Goal: Task Accomplishment & Management: Complete application form

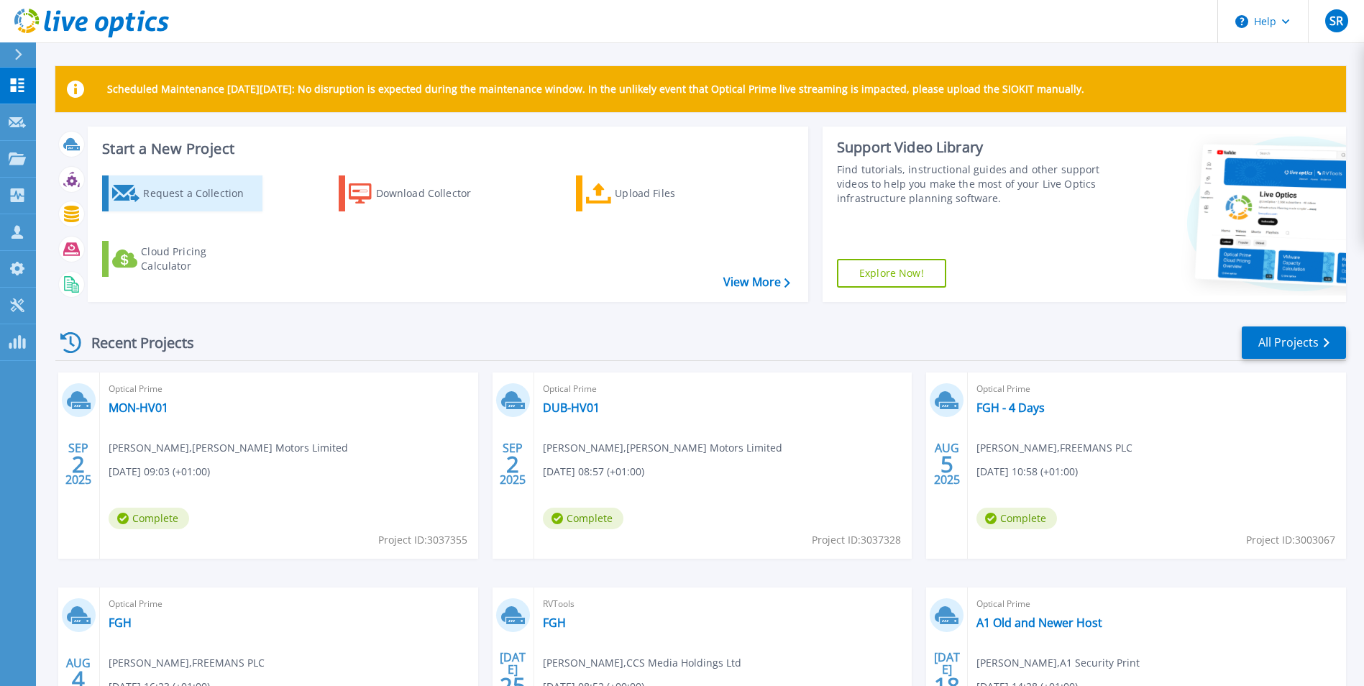
click at [174, 203] on div "Request a Collection" at bounding box center [200, 193] width 115 height 29
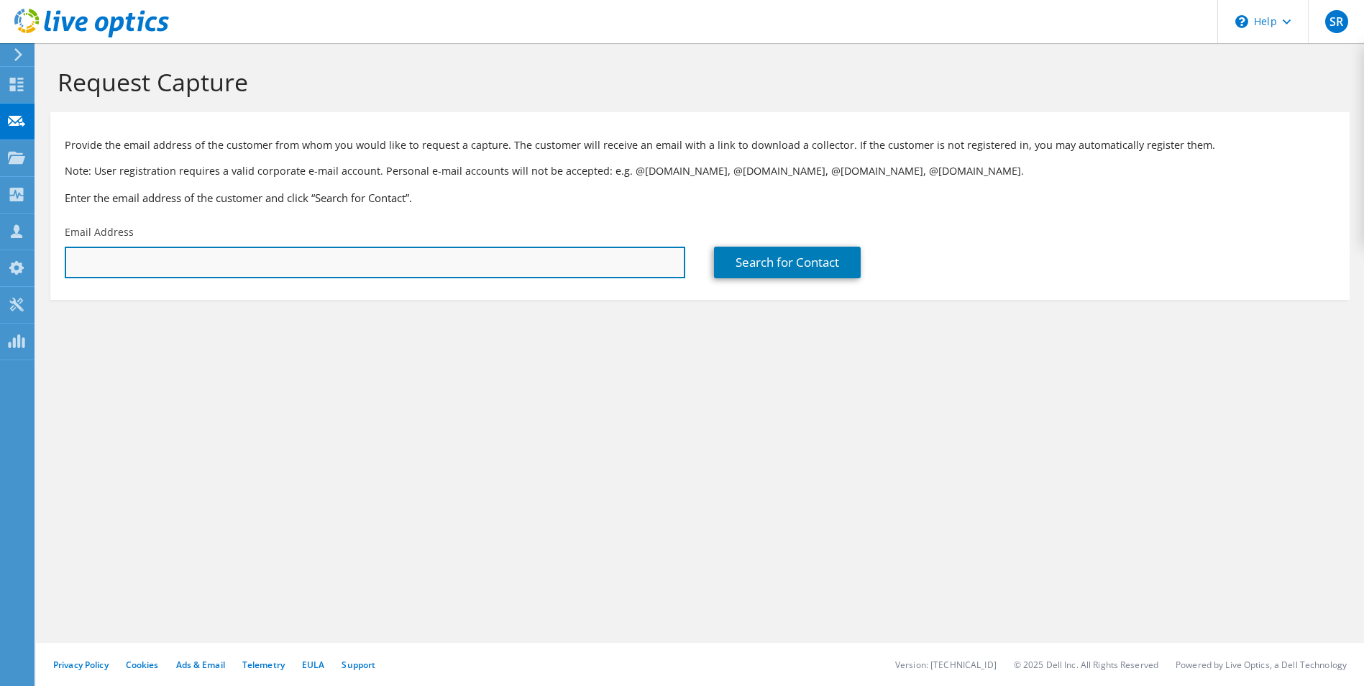
click at [519, 250] on input "text" at bounding box center [375, 263] width 621 height 32
paste input "duane.allmark@raytheon.co.uk"
type input "duane.allmark@raytheon.co.uk"
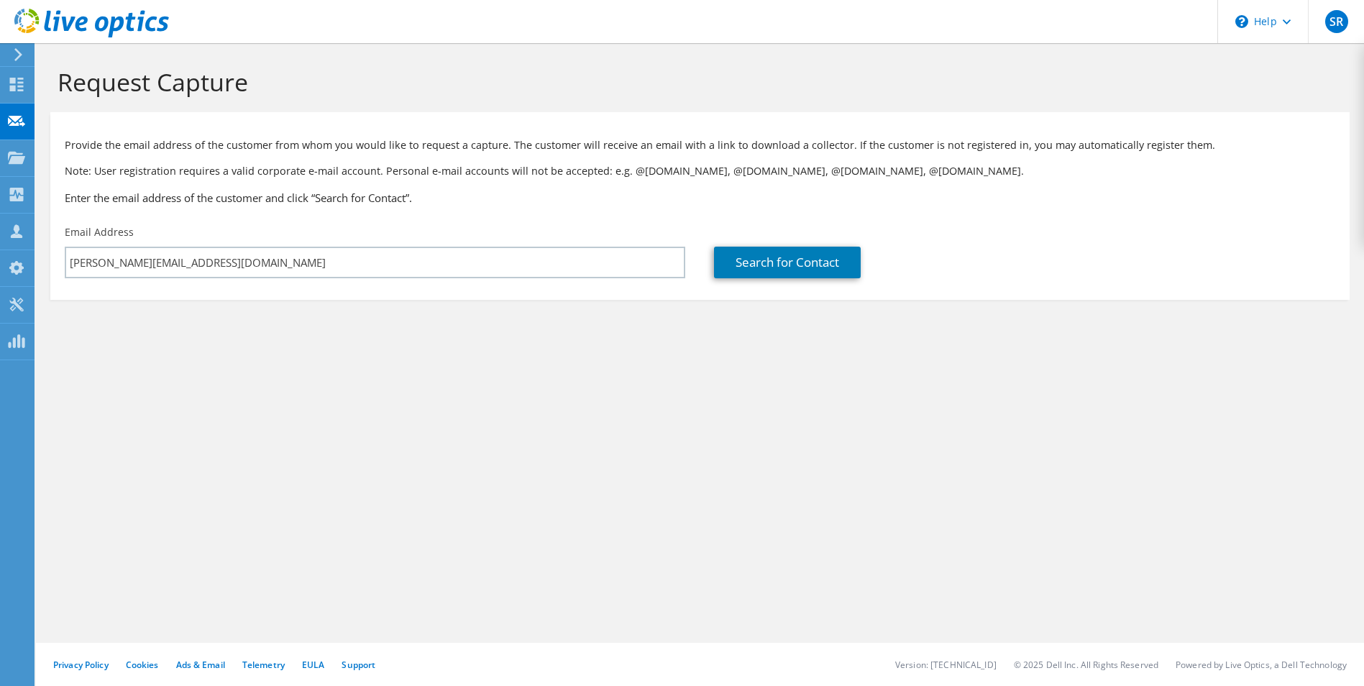
click at [581, 311] on section "Request Capture Provide the email address of the customer from whom you would l…" at bounding box center [700, 207] width 1328 height 329
click at [821, 224] on div "Search for Contact" at bounding box center [1024, 252] width 649 height 68
click at [818, 257] on link "Search for Contact" at bounding box center [787, 263] width 147 height 32
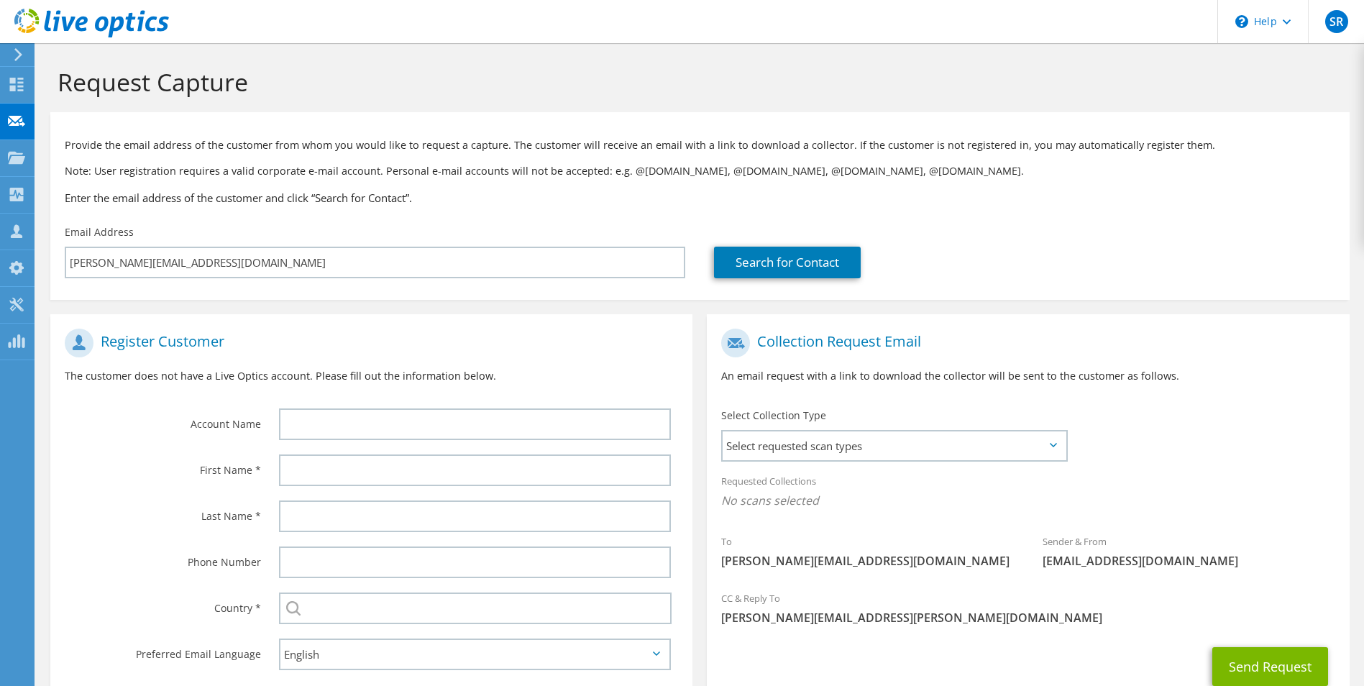
click at [980, 428] on div "Select Collection Type Select requested scan types Server Virtualization Optica…" at bounding box center [894, 434] width 346 height 50
click at [888, 461] on div "Select requested scan types Server Virtualization Optical Prime AWS Nutanix SC" at bounding box center [894, 446] width 346 height 32
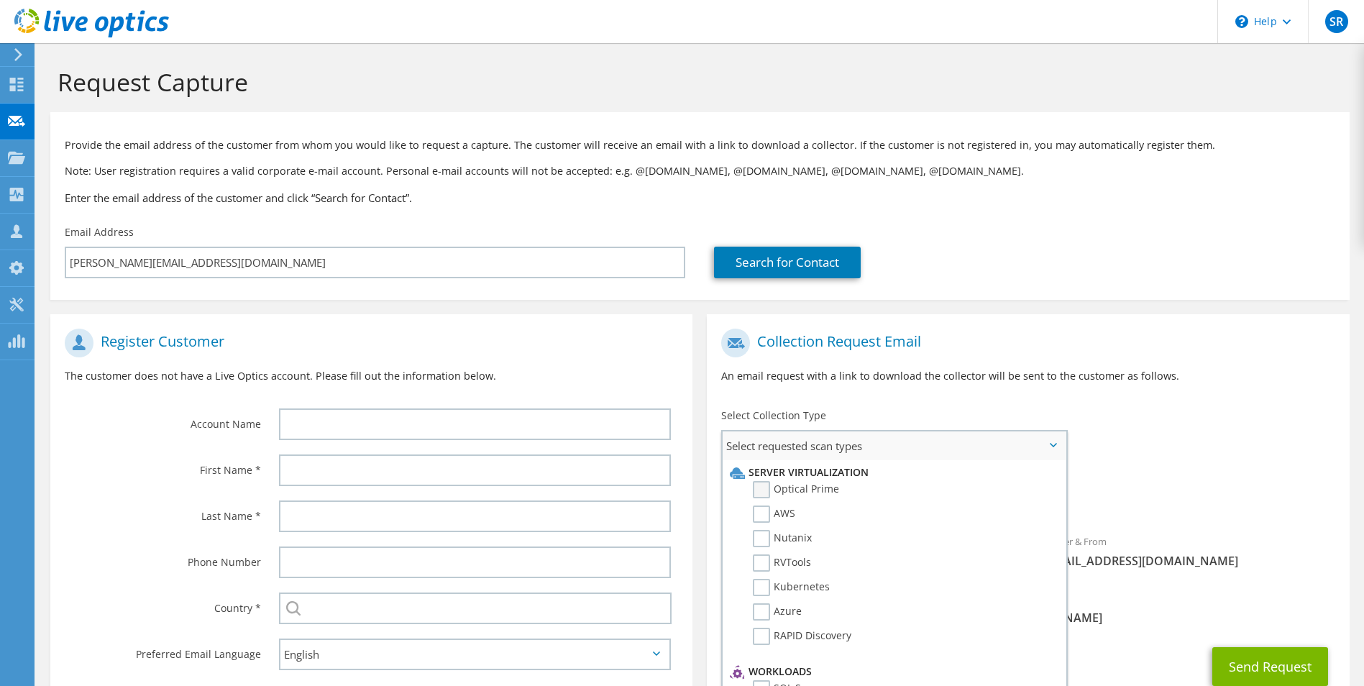
click at [782, 487] on label "Optical Prime" at bounding box center [796, 489] width 86 height 17
click at [0, 0] on input "Optical Prime" at bounding box center [0, 0] width 0 height 0
click at [1178, 493] on span "Optical Prime" at bounding box center [1027, 505] width 613 height 24
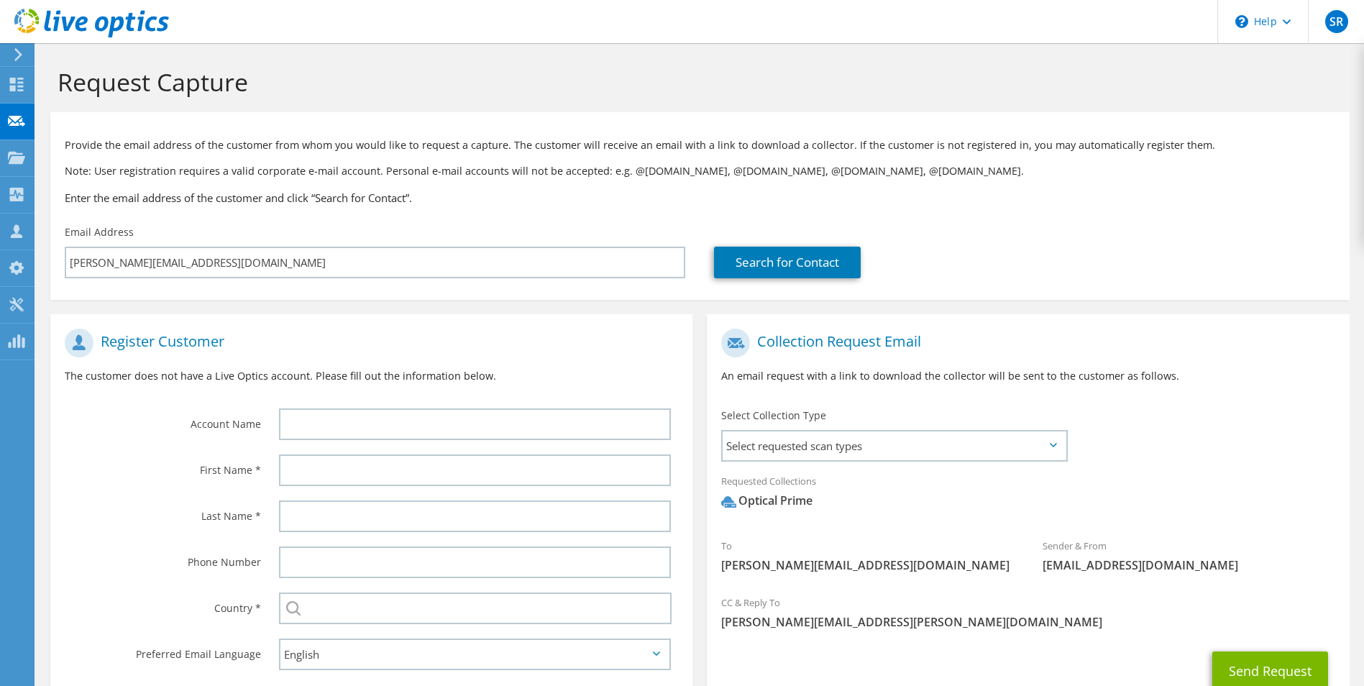
scroll to position [105, 0]
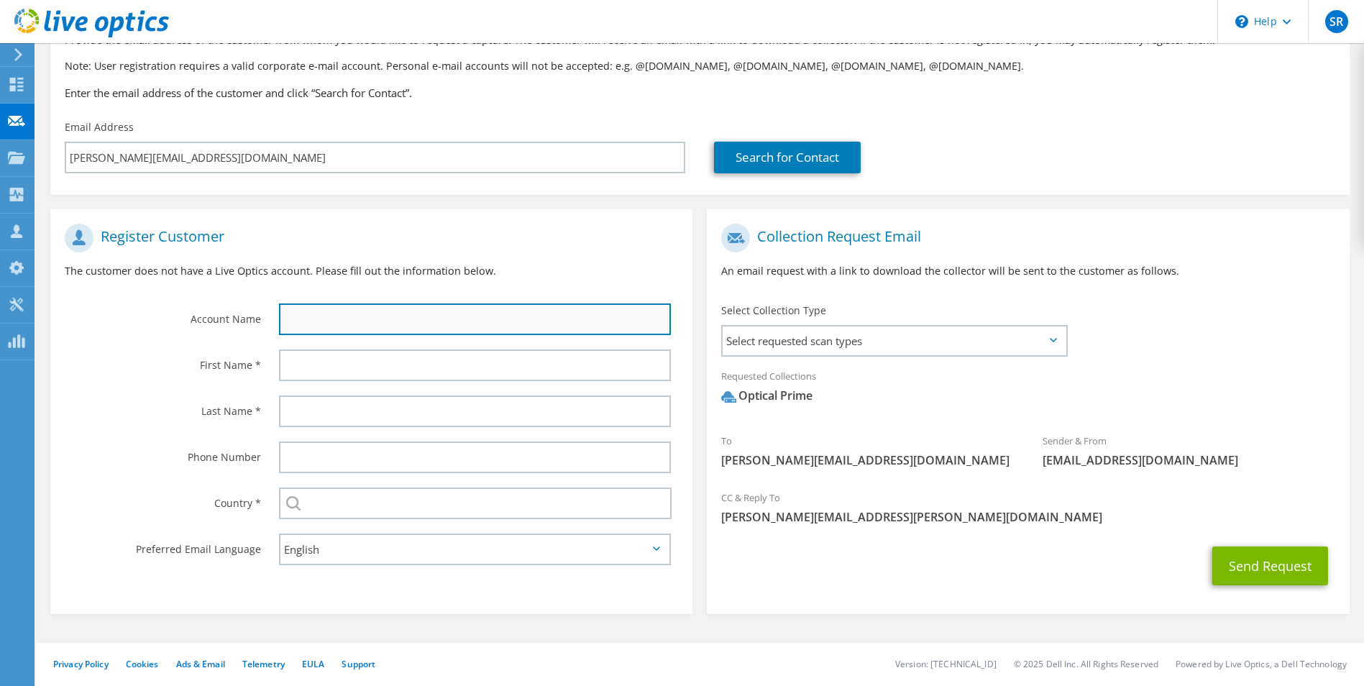
click at [388, 322] on input "text" at bounding box center [475, 320] width 393 height 32
type input "Raytheon Systems"
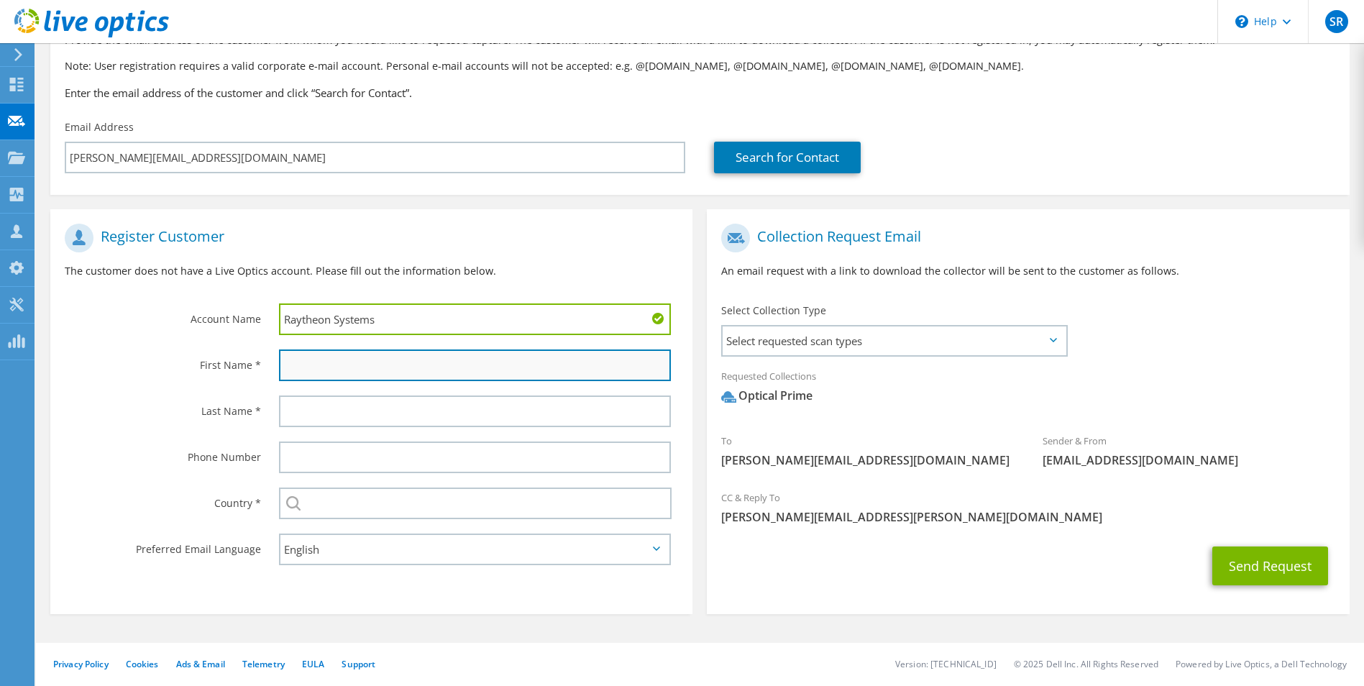
click at [386, 357] on input "text" at bounding box center [475, 366] width 393 height 32
click at [330, 357] on input "Duane Allmark" at bounding box center [475, 366] width 393 height 32
type input "Duane"
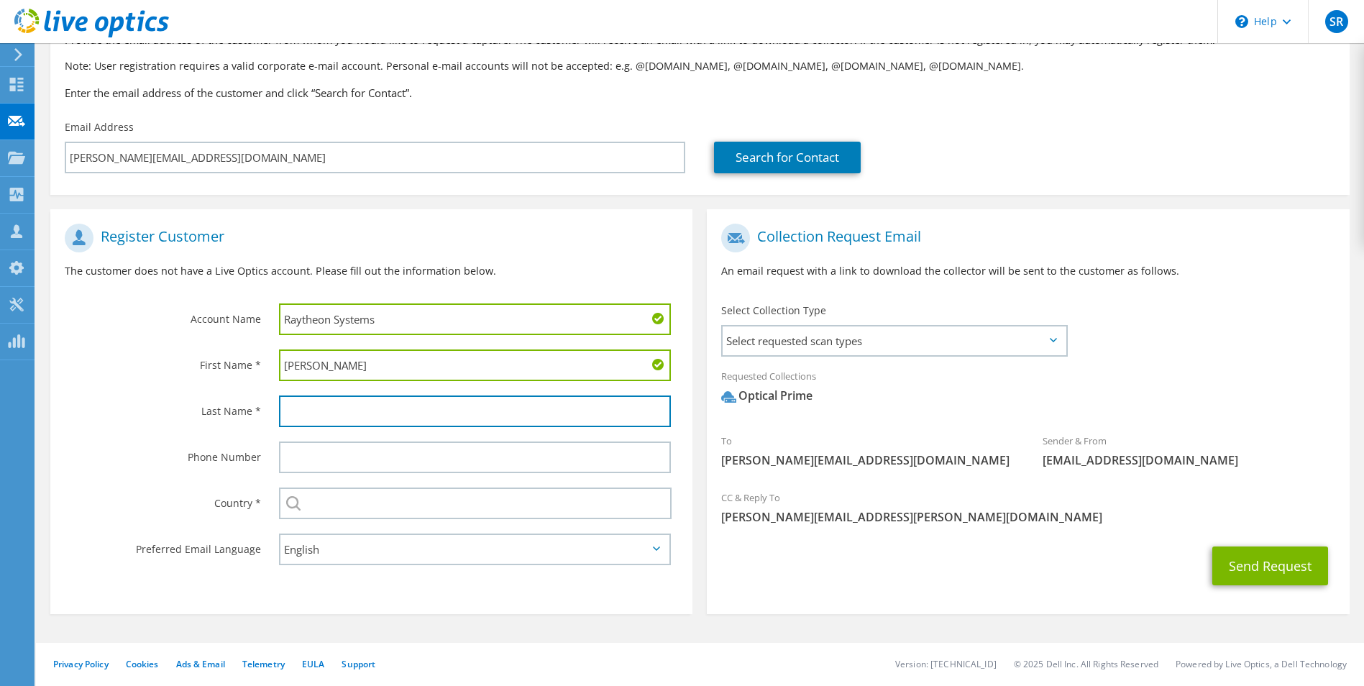
paste input "Allmark"
type input "Allmark"
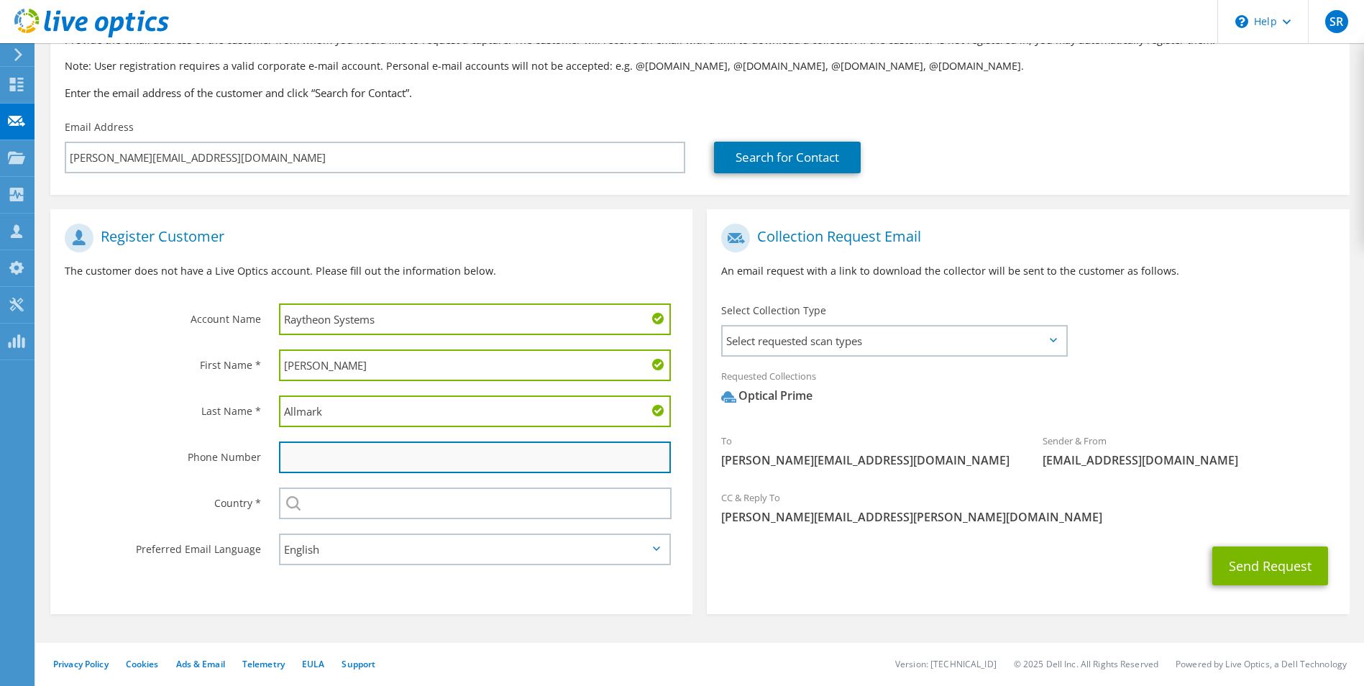
click at [340, 453] on input "text" at bounding box center [475, 458] width 393 height 32
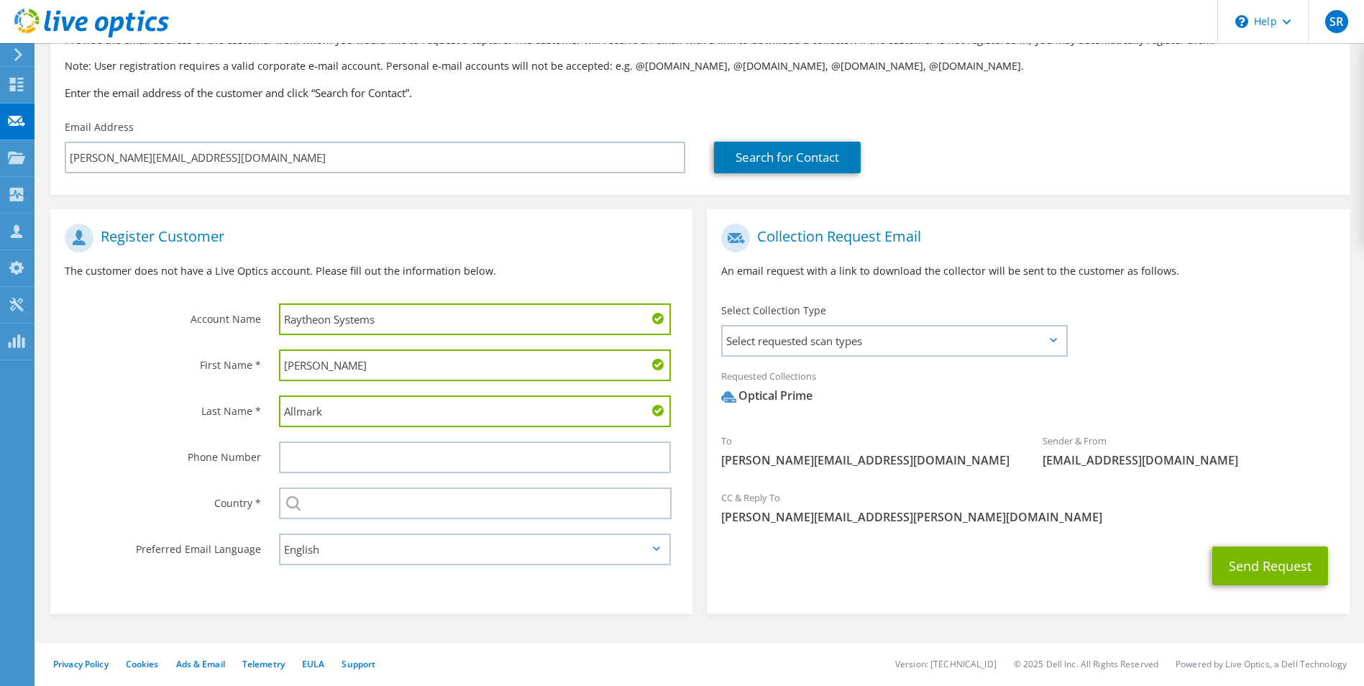
click at [133, 484] on div "Country *" at bounding box center [157, 502] width 214 height 45
click at [417, 506] on input "text" at bounding box center [475, 504] width 393 height 32
drag, startPoint x: 335, startPoint y: 503, endPoint x: 345, endPoint y: 505, distance: 10.3
click at [337, 503] on input "Unitesd King" at bounding box center [475, 504] width 393 height 32
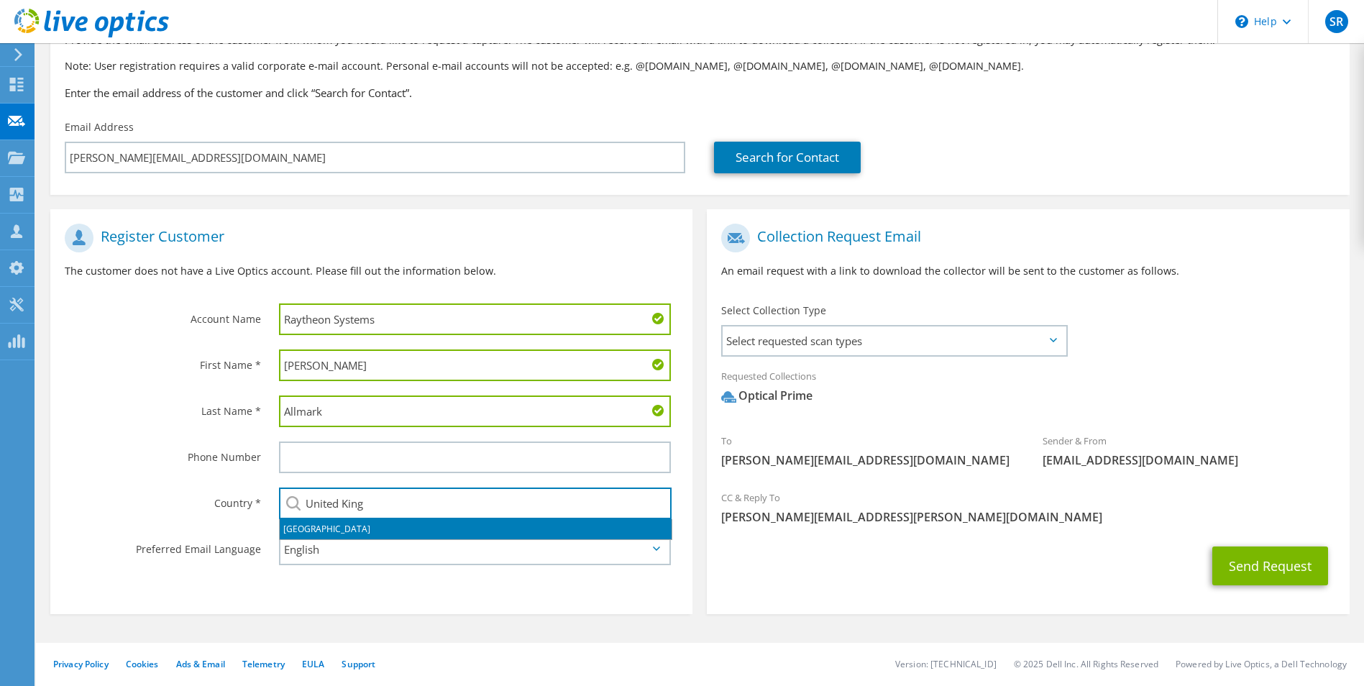
click at [325, 525] on li "United Kingdom" at bounding box center [476, 529] width 392 height 20
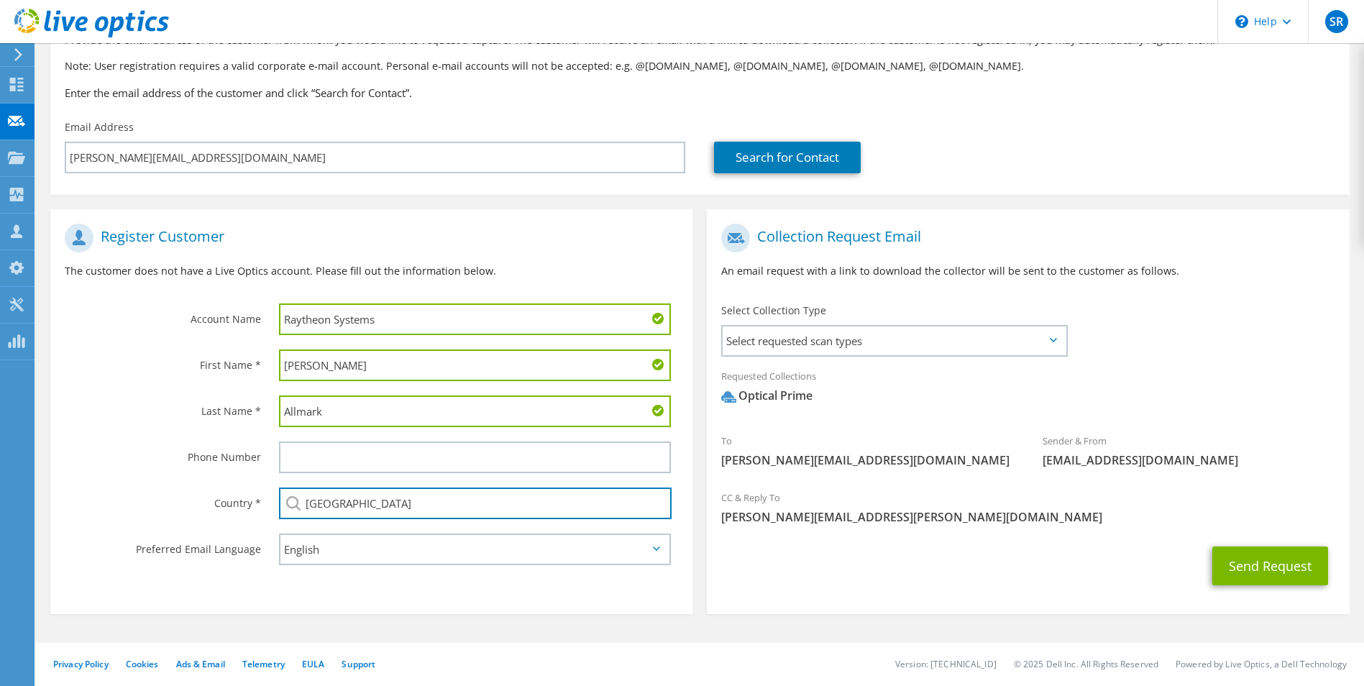
type input "United Kingdom"
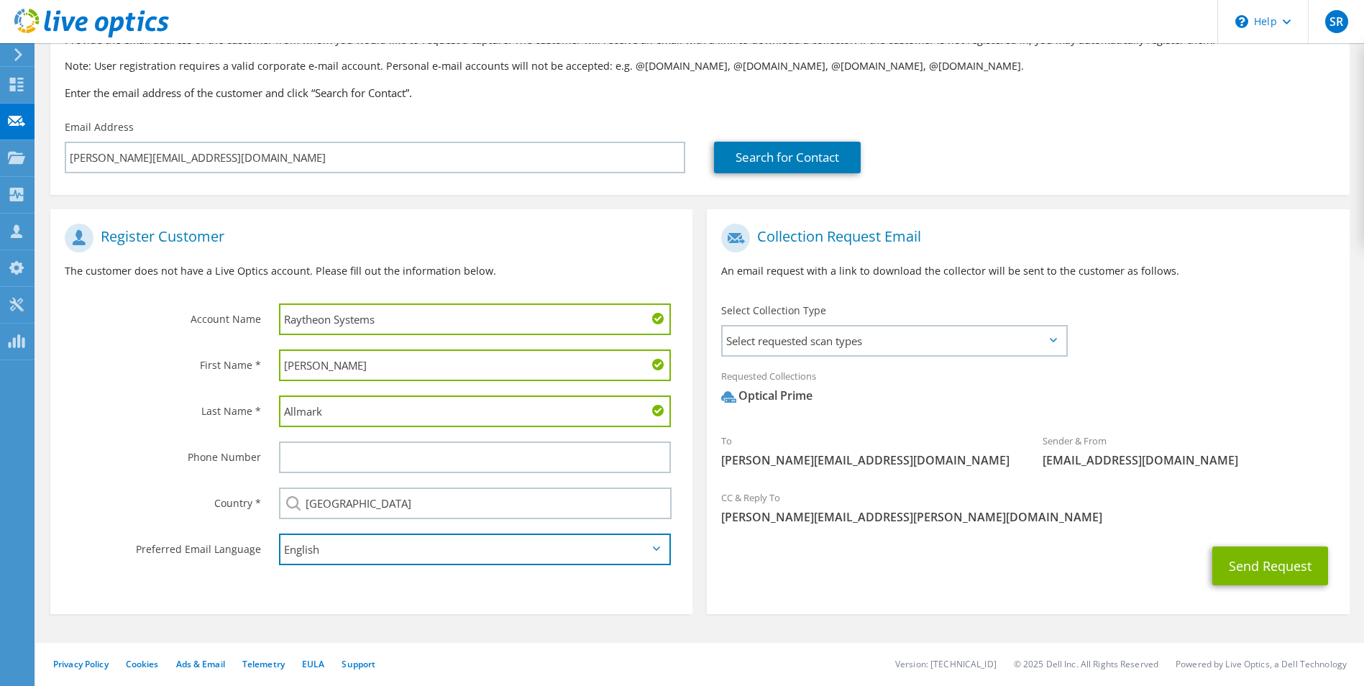
click at [356, 545] on select "English Deutsch Español Français Italiano Polski Português Русский 한국어 中文 日本語" at bounding box center [475, 550] width 393 height 32
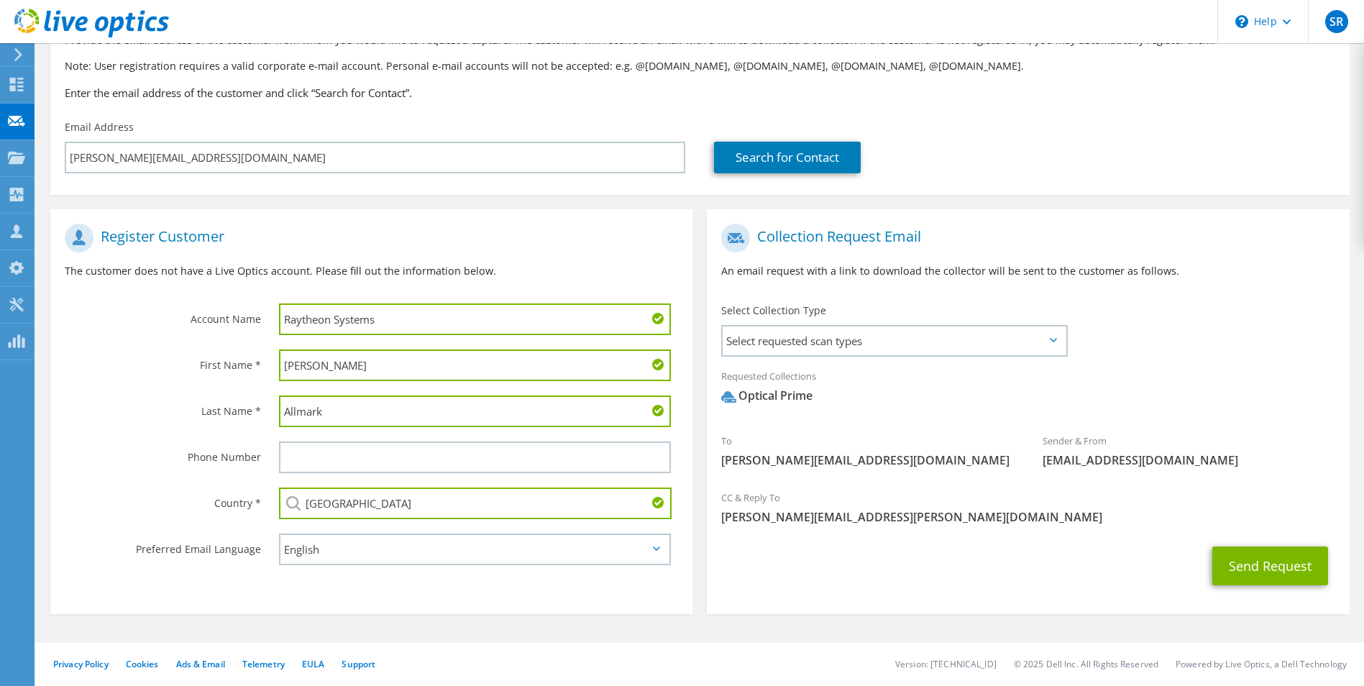
click at [939, 607] on section "Collection Request Email An email request with a link to download the collector…" at bounding box center [1028, 411] width 642 height 405
click at [827, 339] on span "Select requested scan types" at bounding box center [894, 341] width 342 height 29
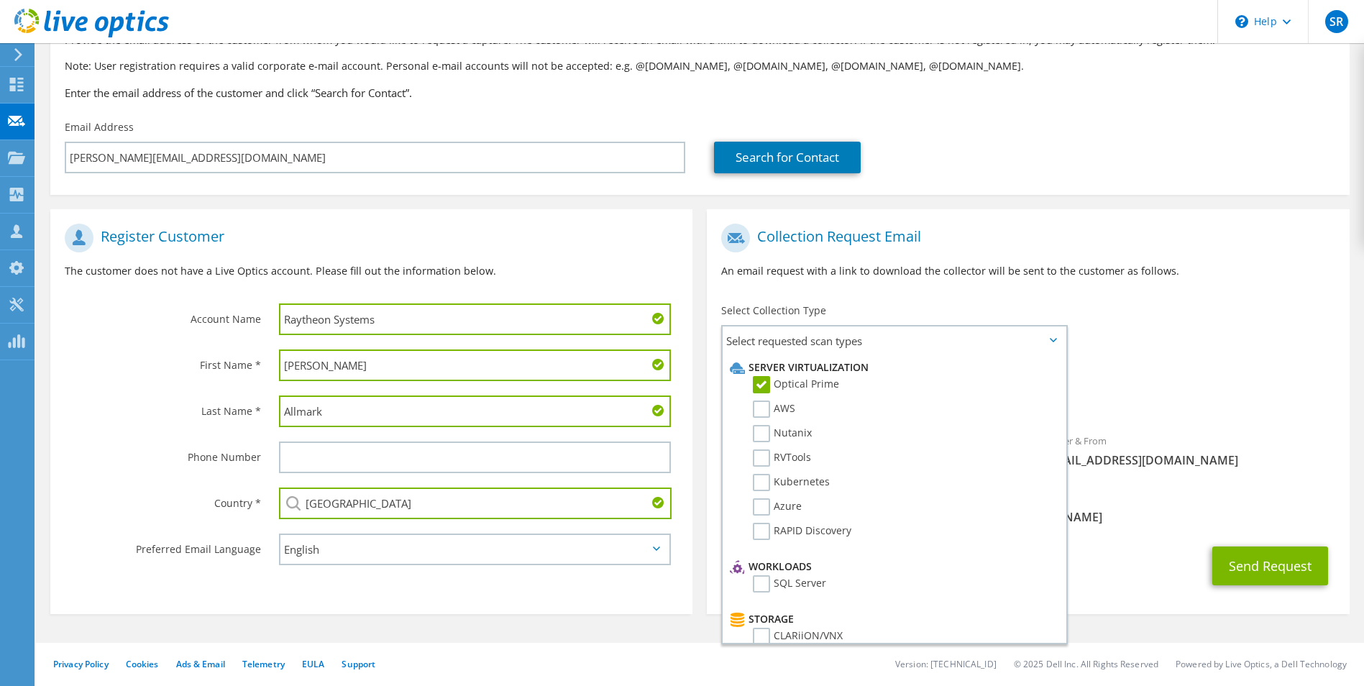
click at [1249, 296] on div "Collection Request Email An email request with a link to download the collector…" at bounding box center [1028, 256] width 642 height 80
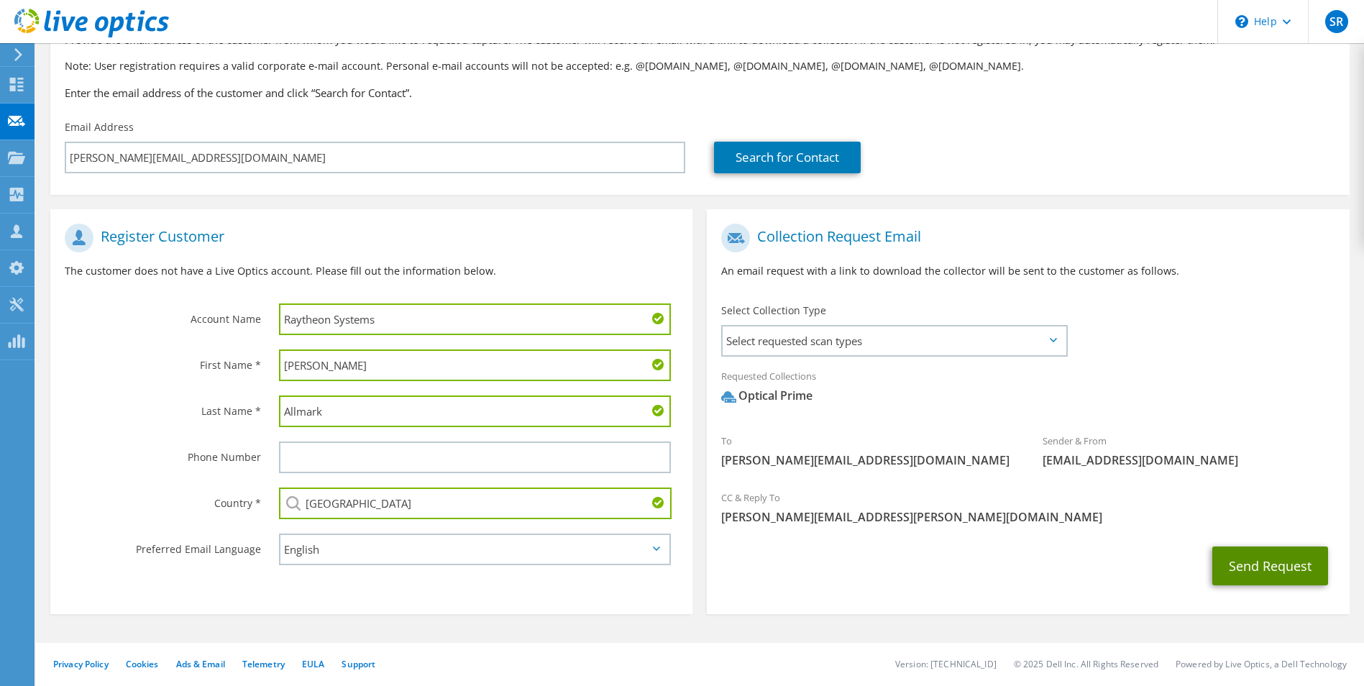
click at [1241, 558] on button "Send Request" at bounding box center [1271, 566] width 116 height 39
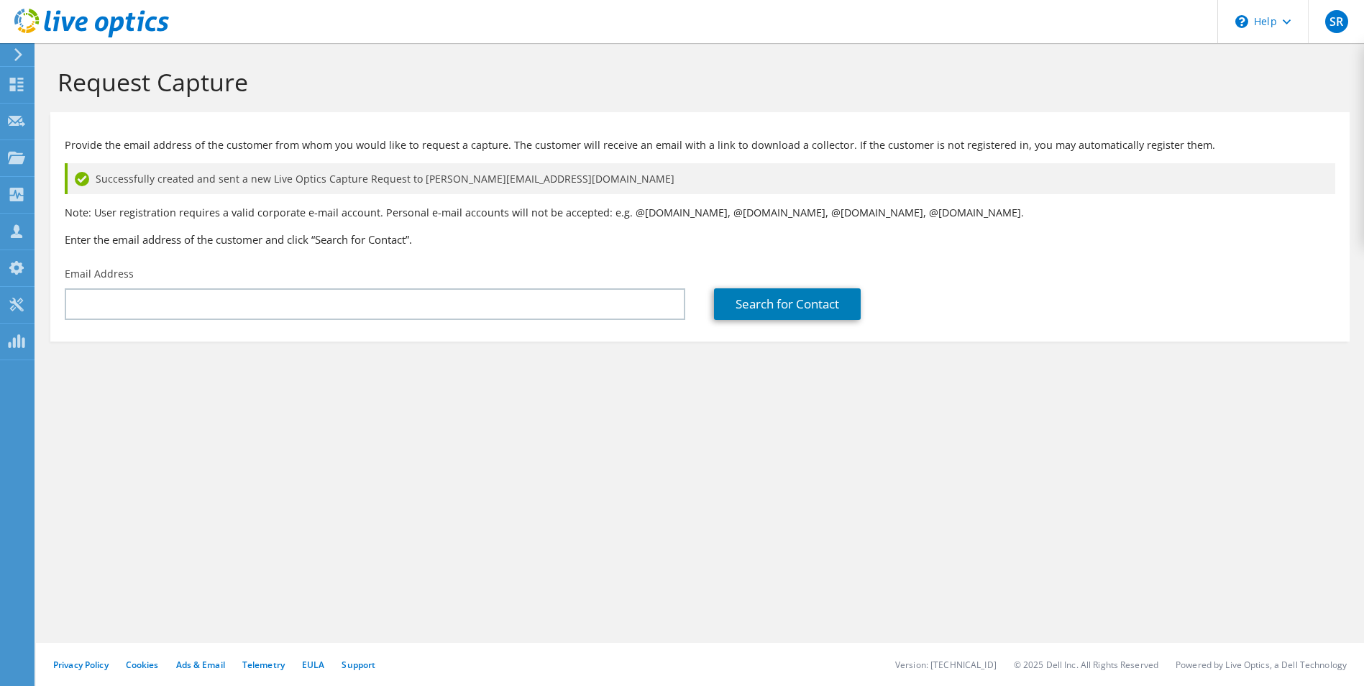
click at [89, 34] on icon at bounding box center [91, 23] width 155 height 29
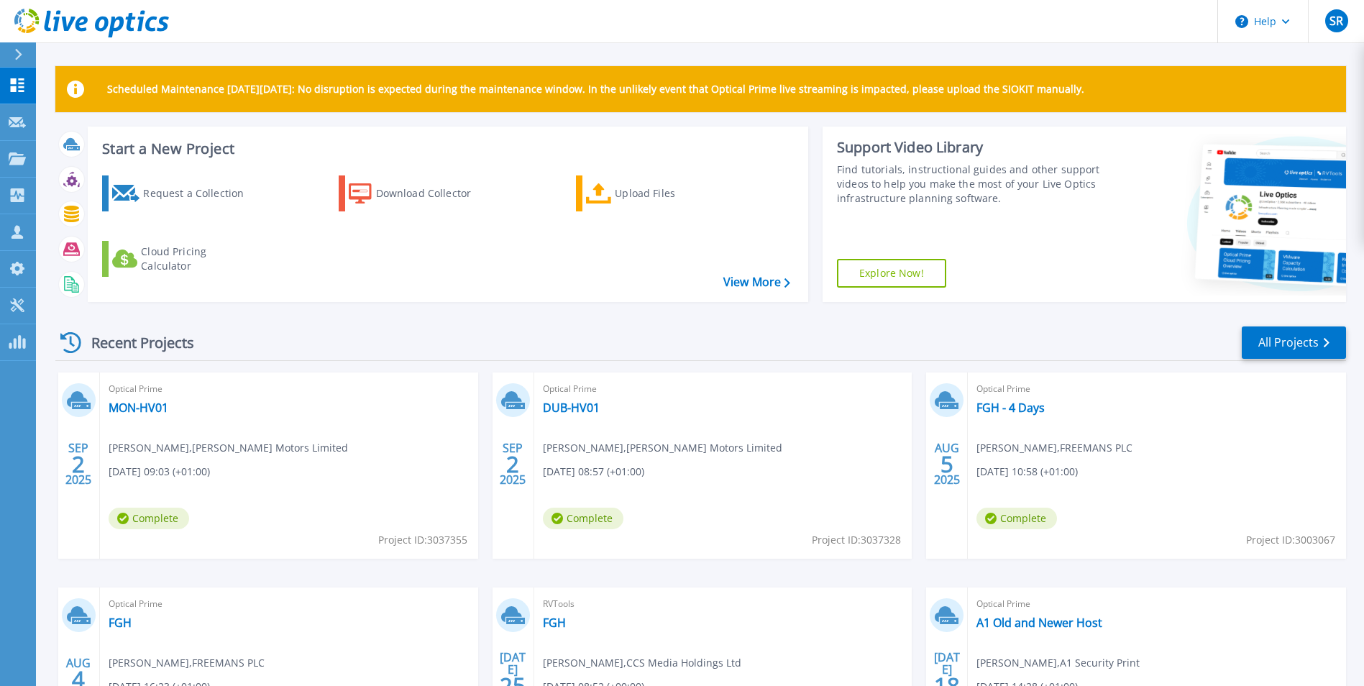
click at [1024, 273] on div "Support Video Library Find tutorials, instructional guides and other support vi…" at bounding box center [963, 214] width 281 height 175
click at [880, 284] on link "Explore Now!" at bounding box center [891, 273] width 109 height 29
click at [861, 356] on div "Recent Projects All Projects" at bounding box center [700, 343] width 1291 height 36
click at [131, 412] on link "MON-HV01" at bounding box center [139, 408] width 60 height 14
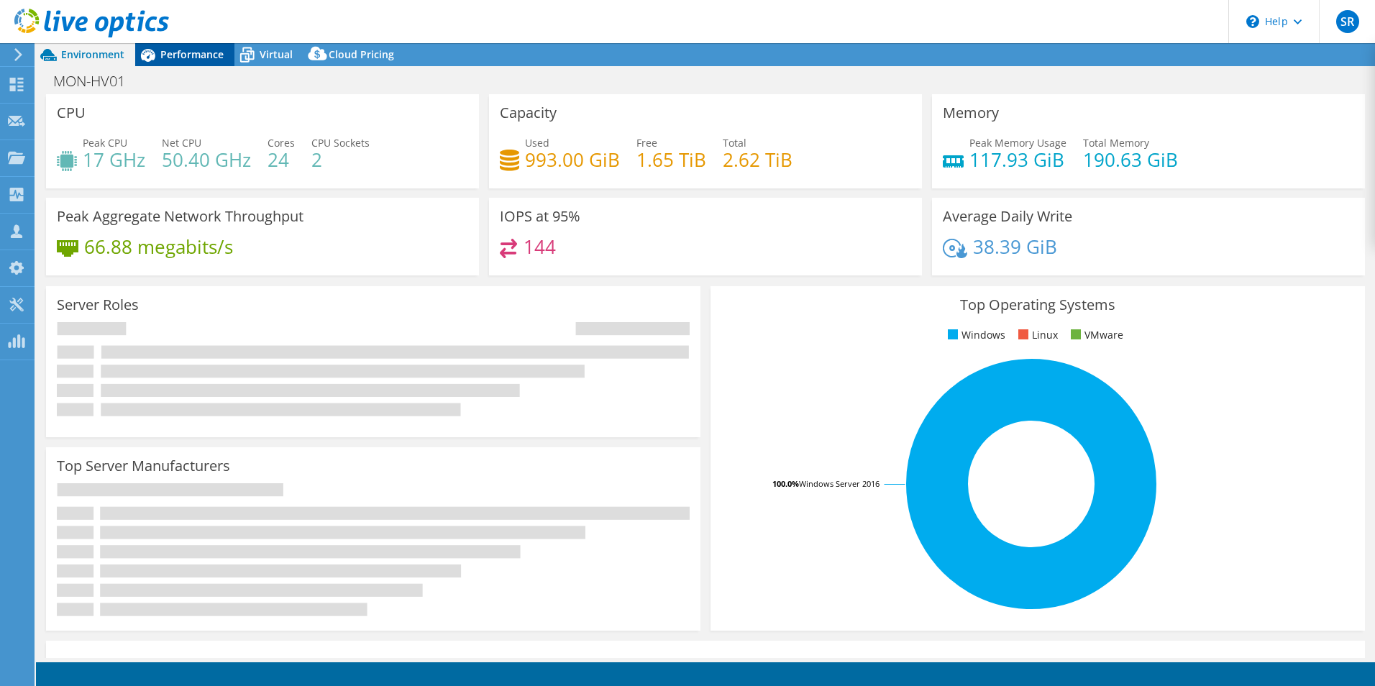
click at [172, 56] on span "Performance" at bounding box center [191, 54] width 63 height 14
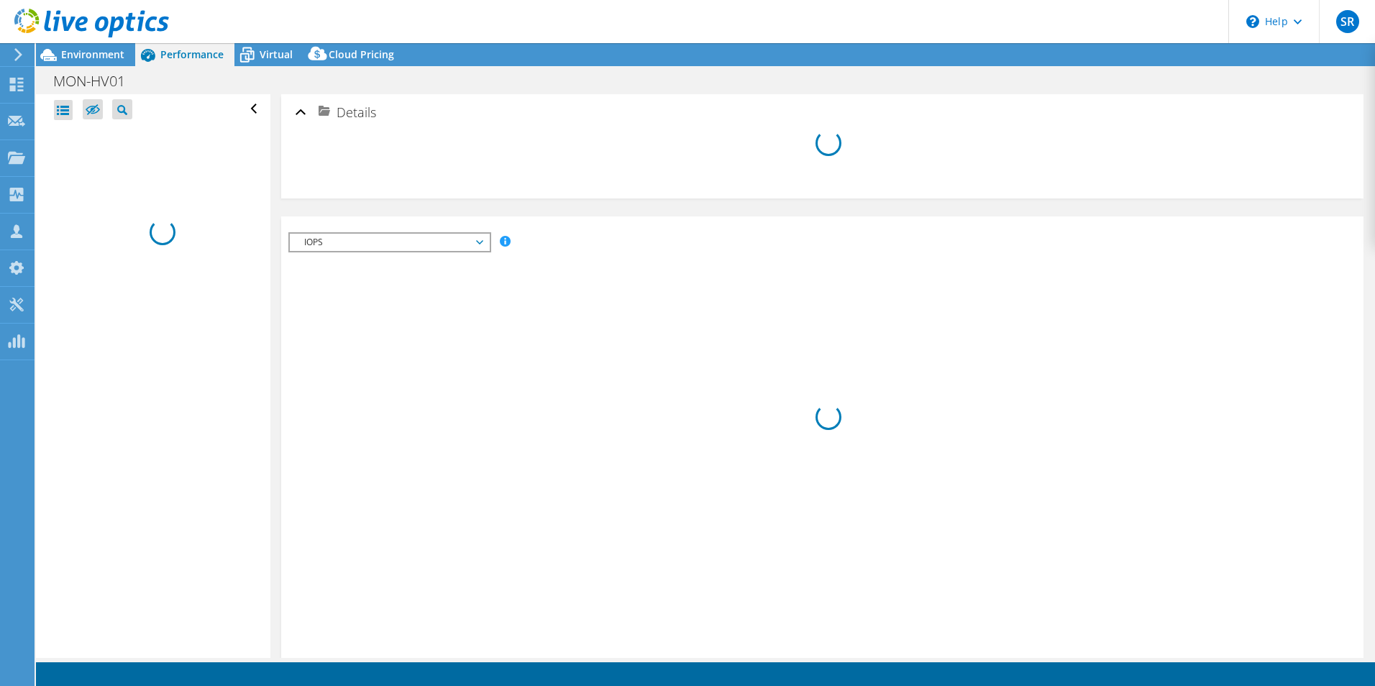
select select "EULondon"
select select "USD"
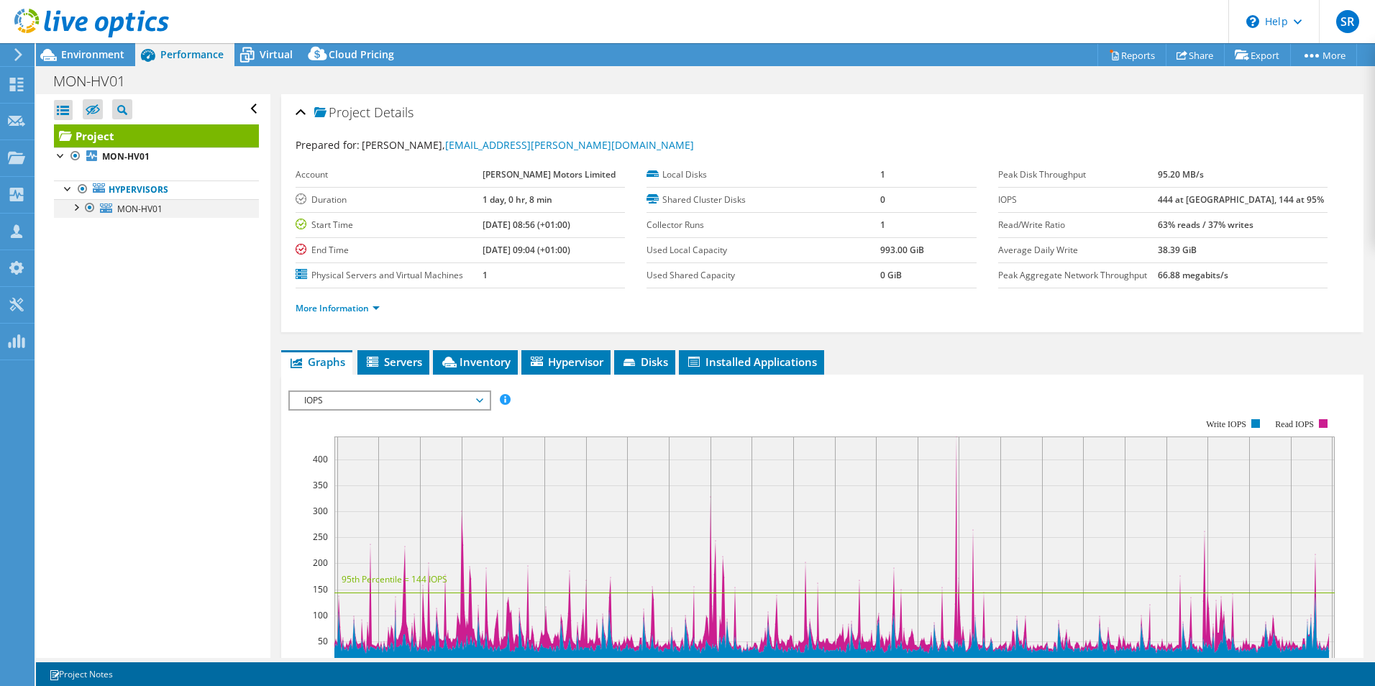
click at [74, 206] on div at bounding box center [75, 206] width 14 height 14
click at [147, 211] on span "MON-HV01" at bounding box center [139, 209] width 45 height 12
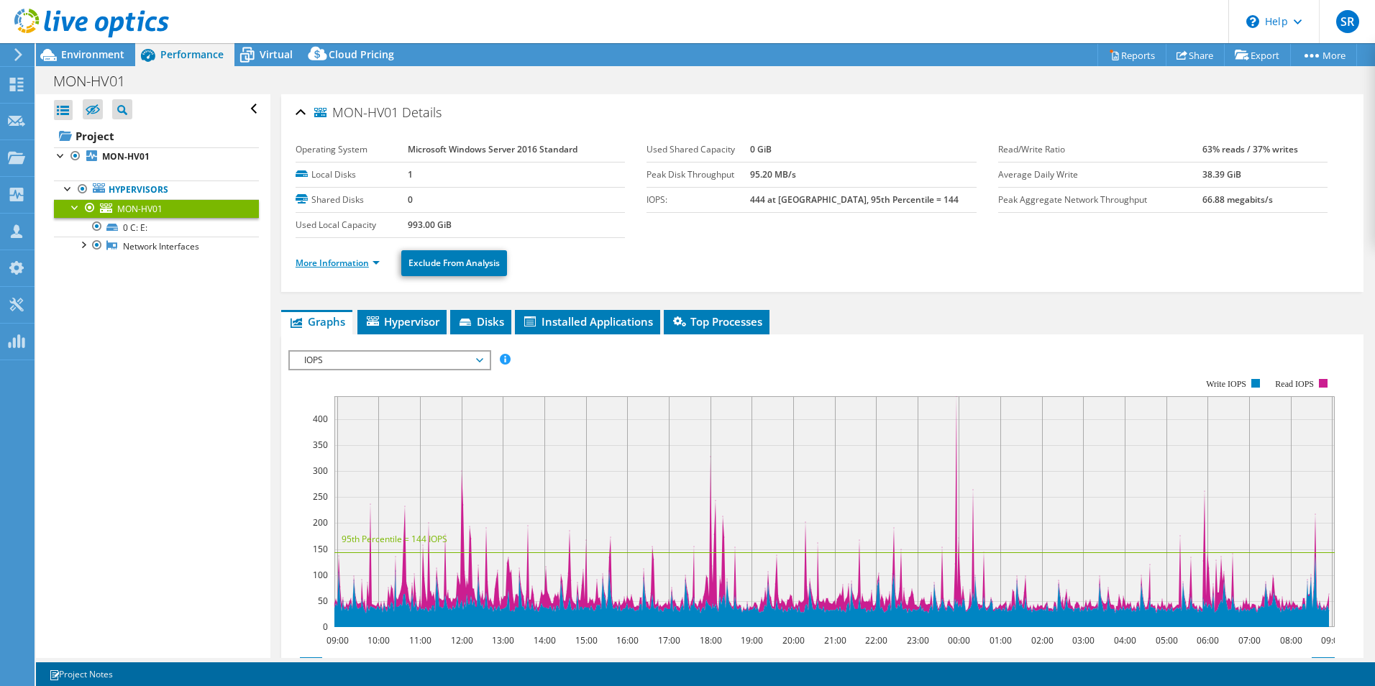
click at [329, 263] on link "More Information" at bounding box center [338, 263] width 84 height 12
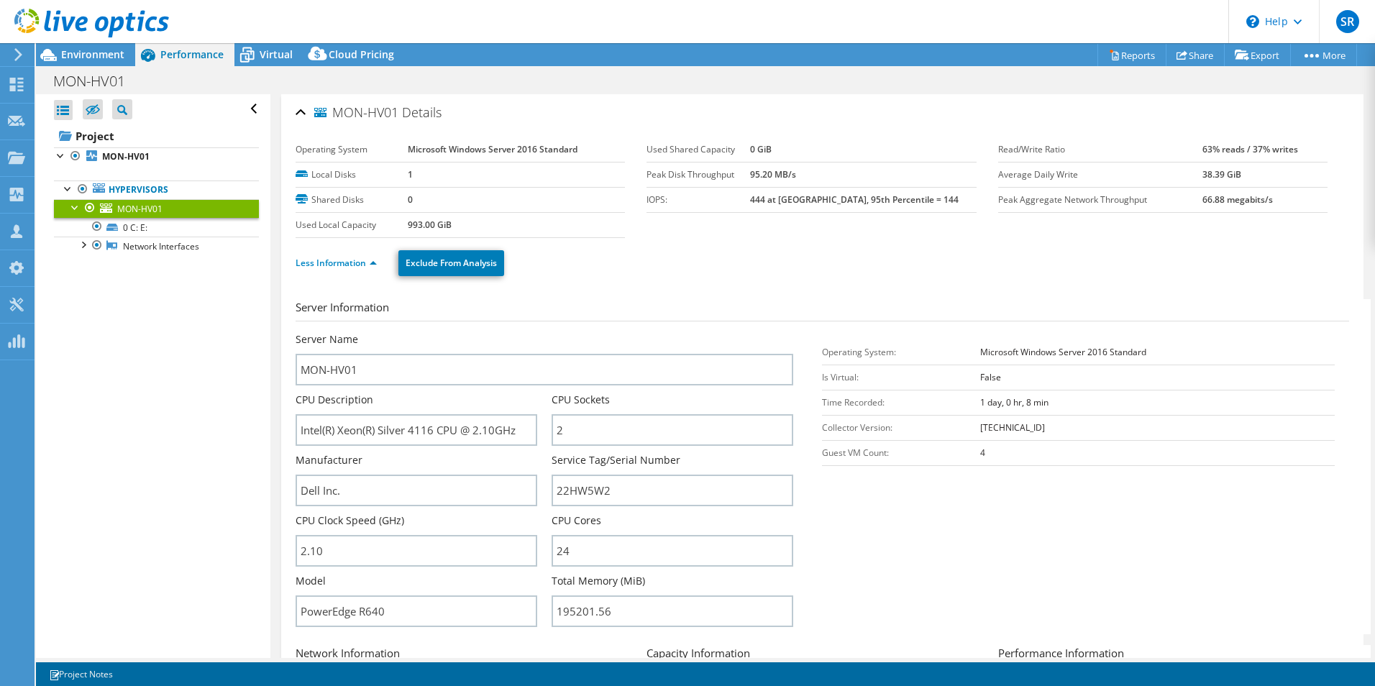
click at [743, 272] on ul "Less Information Exclude From Analysis" at bounding box center [823, 261] width 1054 height 29
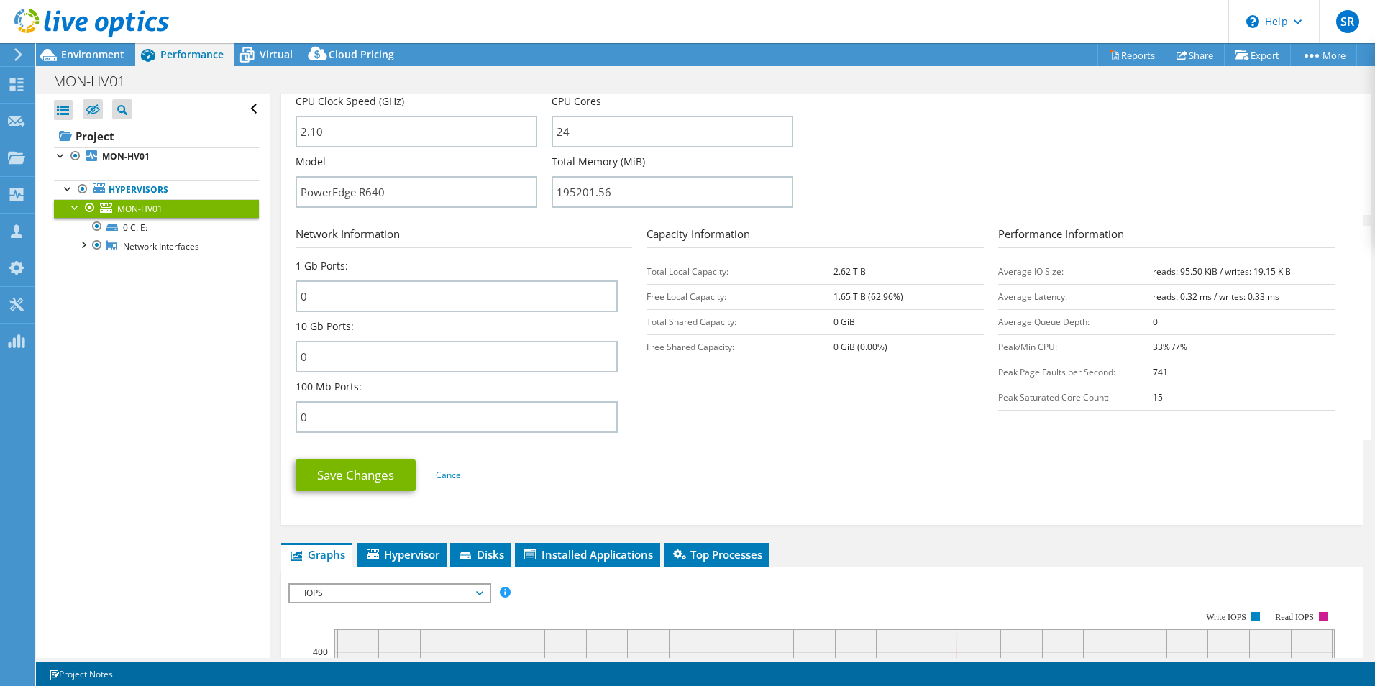
scroll to position [216, 0]
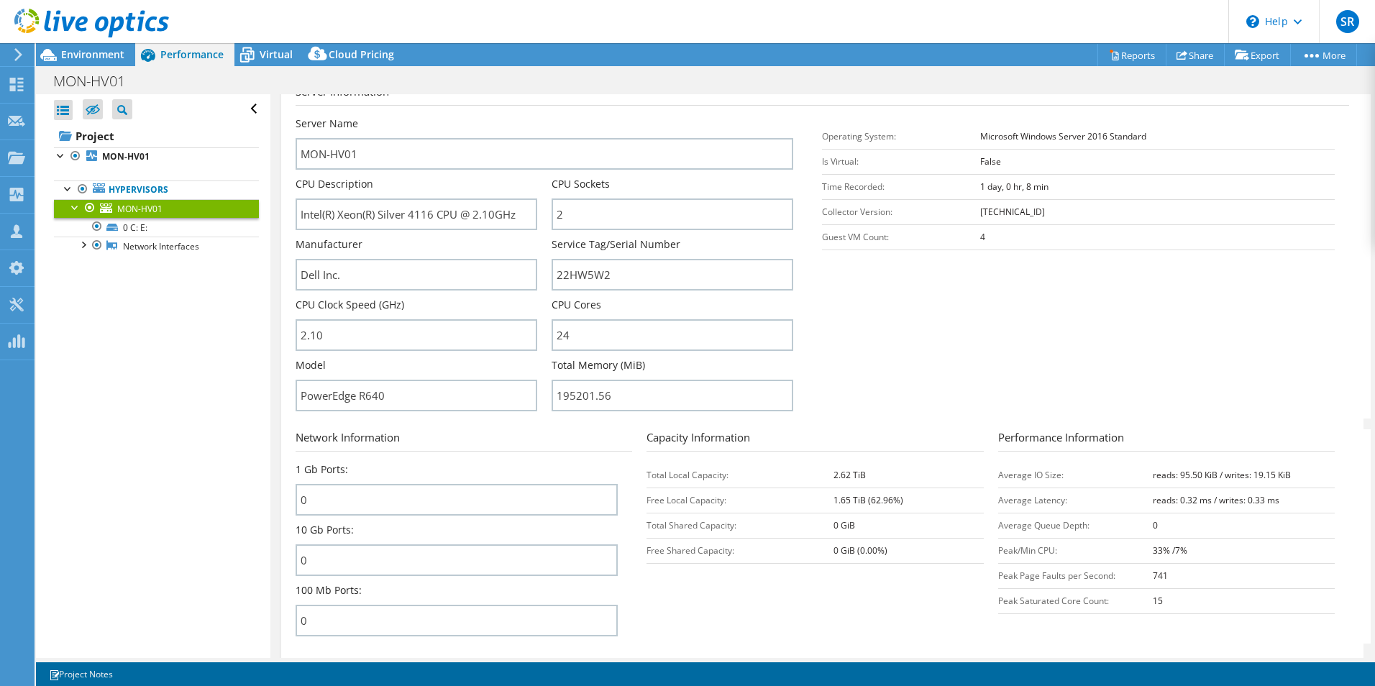
click at [1034, 342] on section "Server Information Server Name MON-HV01 CPU Description Intel(R) Xeon(R) Silver…" at bounding box center [826, 250] width 1061 height 335
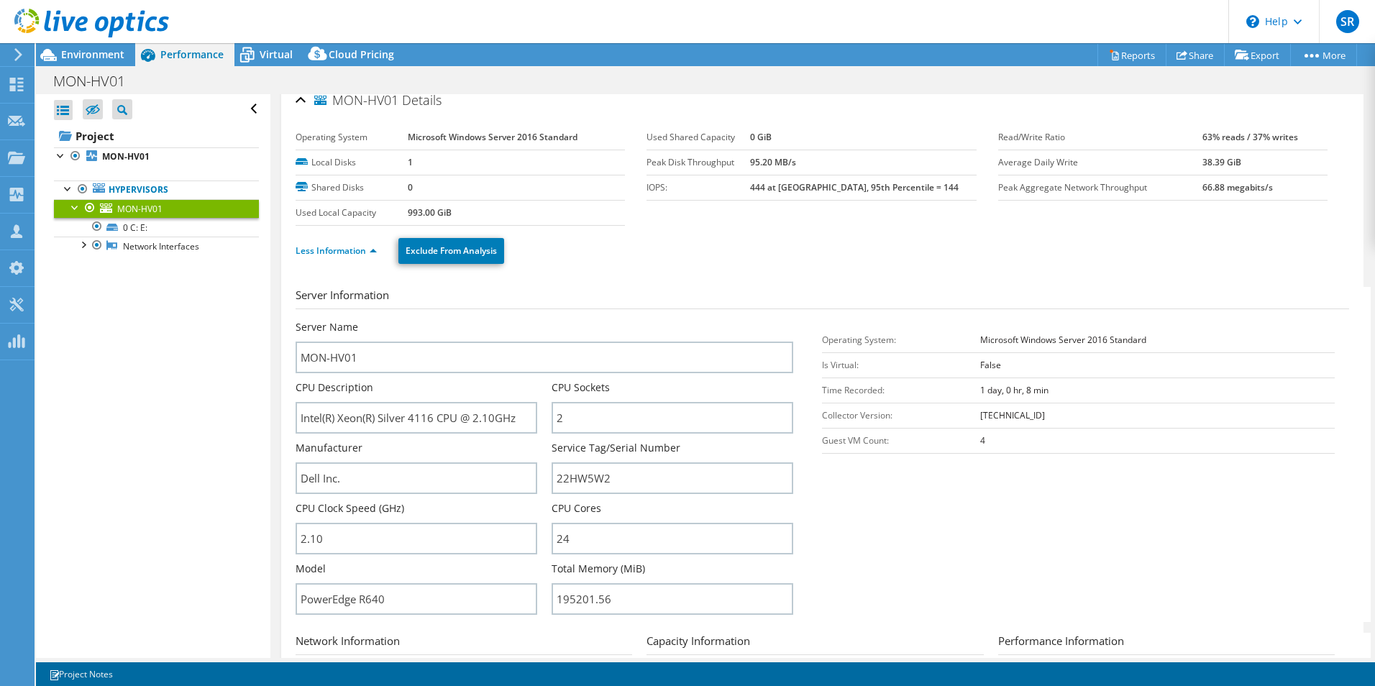
scroll to position [0, 0]
